Goal: Transaction & Acquisition: Purchase product/service

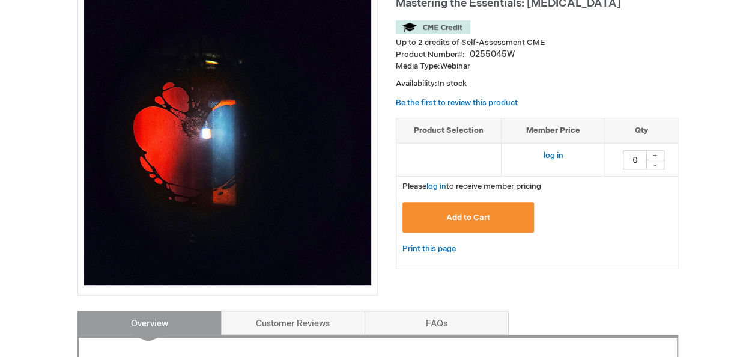
scroll to position [225, 0]
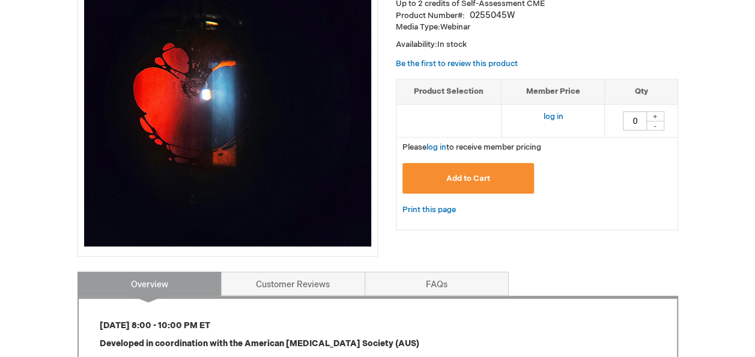
click at [653, 114] on div "+" at bounding box center [655, 116] width 18 height 10
type input "1"
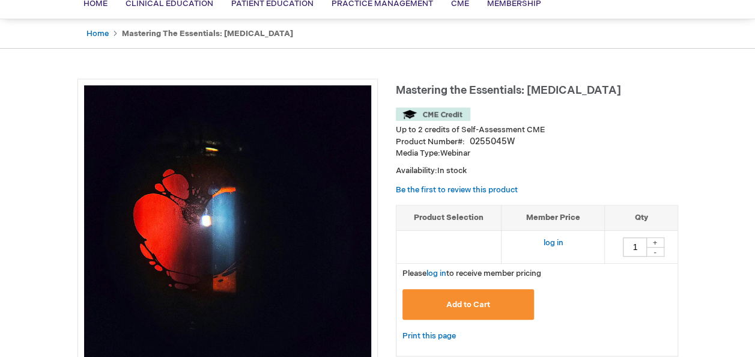
scroll to position [104, 0]
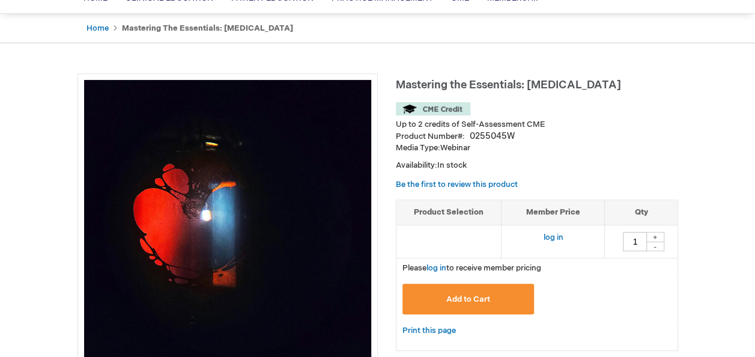
click at [496, 298] on button "Add to Cart" at bounding box center [468, 298] width 132 height 31
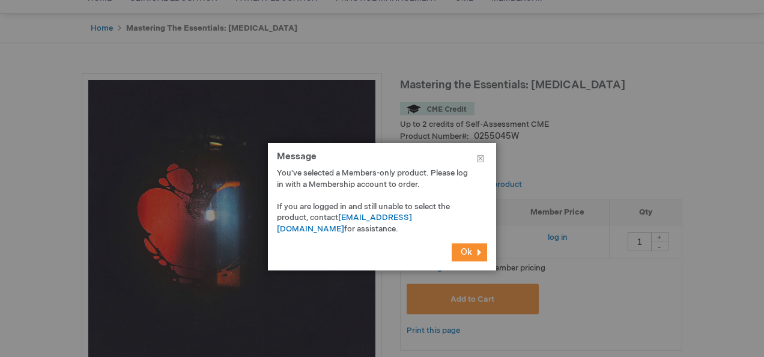
click at [468, 255] on span "Ok" at bounding box center [466, 252] width 11 height 10
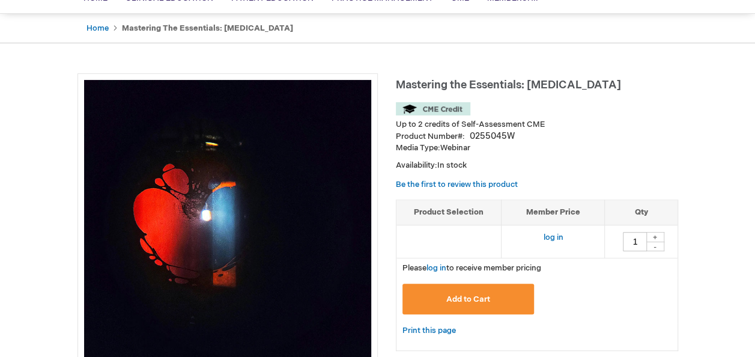
scroll to position [0, 0]
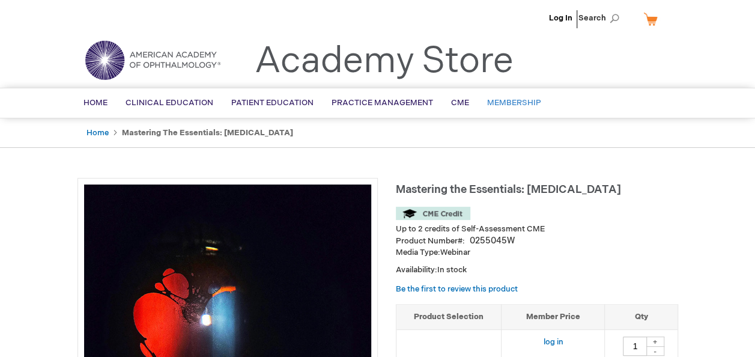
click at [509, 100] on span "Membership" at bounding box center [514, 103] width 54 height 10
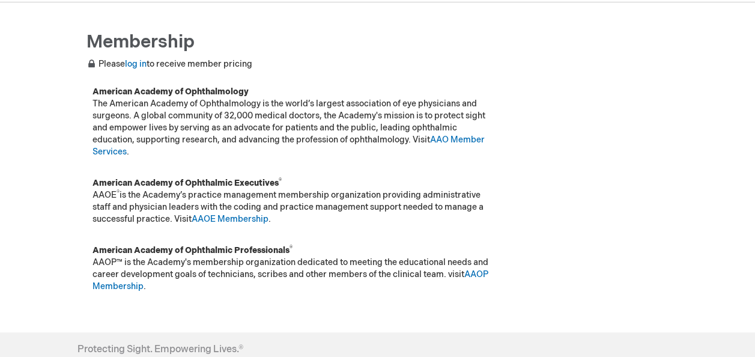
scroll to position [144, 0]
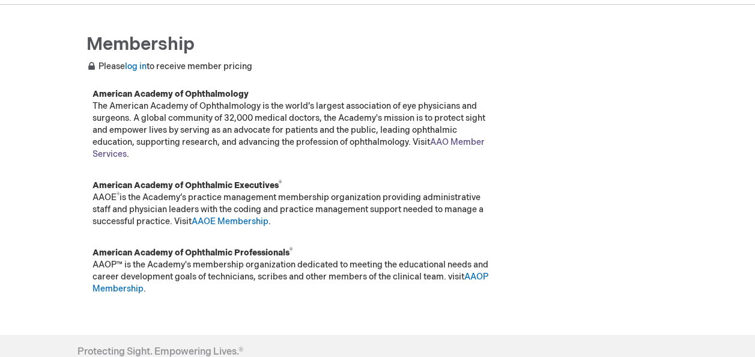
click at [464, 140] on link "AAO Member Services" at bounding box center [288, 148] width 392 height 22
